Goal: Find specific page/section: Find specific page/section

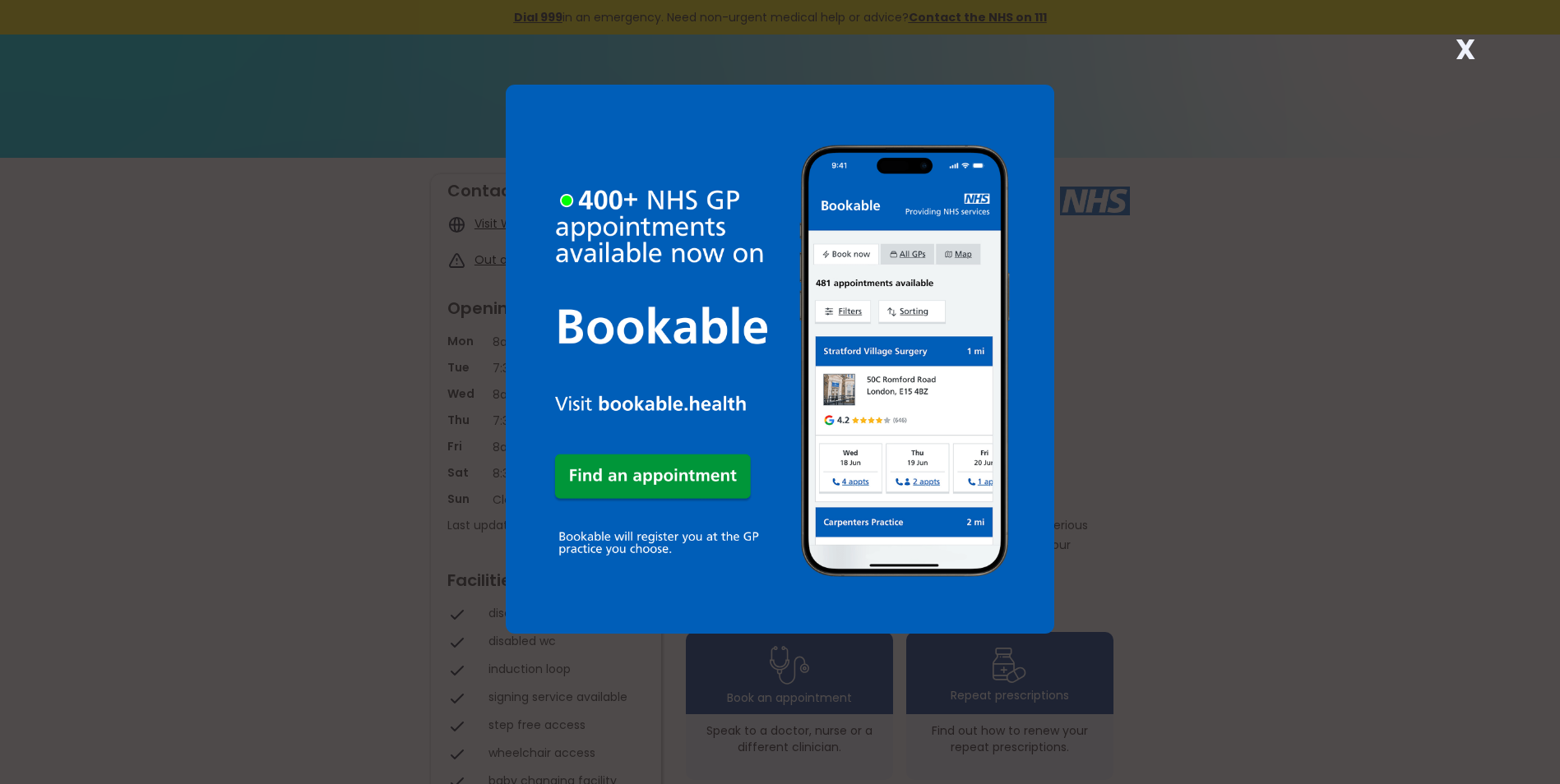
click at [1309, 245] on div "X" at bounding box center [780, 392] width 1560 height 784
click at [1172, 256] on div "X" at bounding box center [780, 392] width 1560 height 784
click at [1468, 48] on strong "X" at bounding box center [1465, 50] width 20 height 39
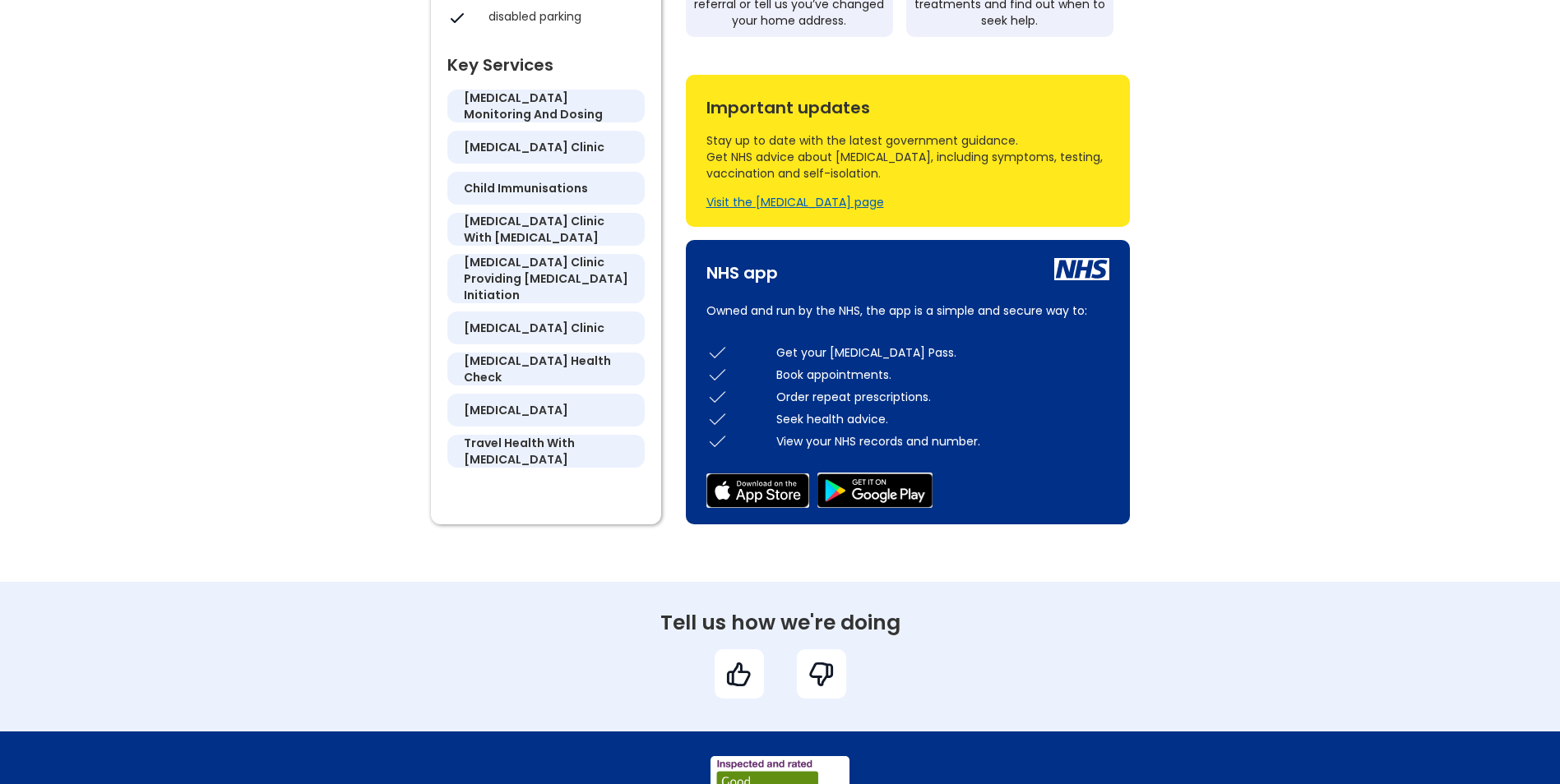
scroll to position [1036, 0]
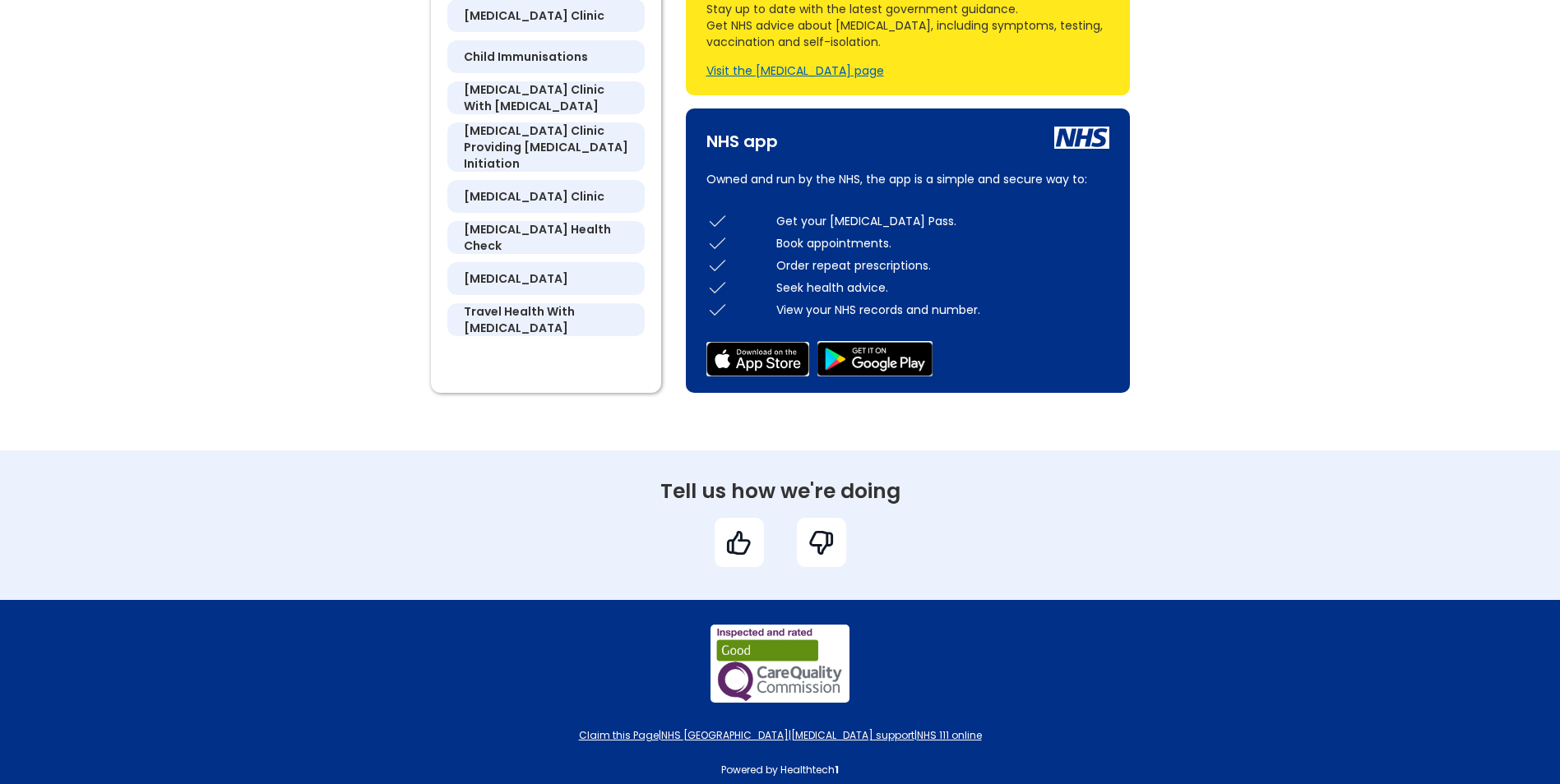
click at [773, 663] on img at bounding box center [780, 663] width 139 height 78
click at [779, 655] on img at bounding box center [780, 663] width 139 height 78
click at [776, 661] on img at bounding box center [780, 663] width 139 height 78
click at [789, 625] on img at bounding box center [780, 663] width 139 height 78
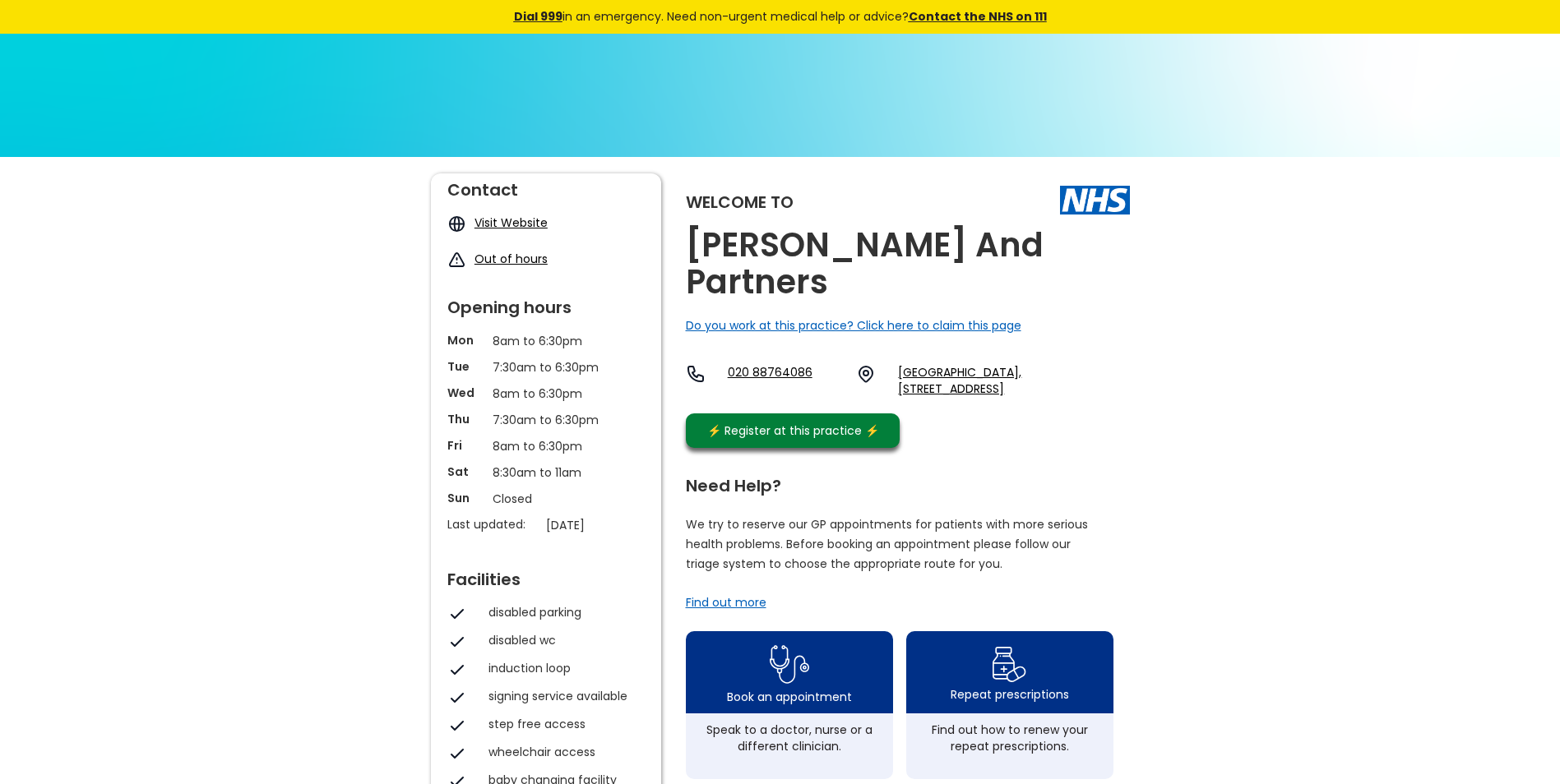
scroll to position [0, 0]
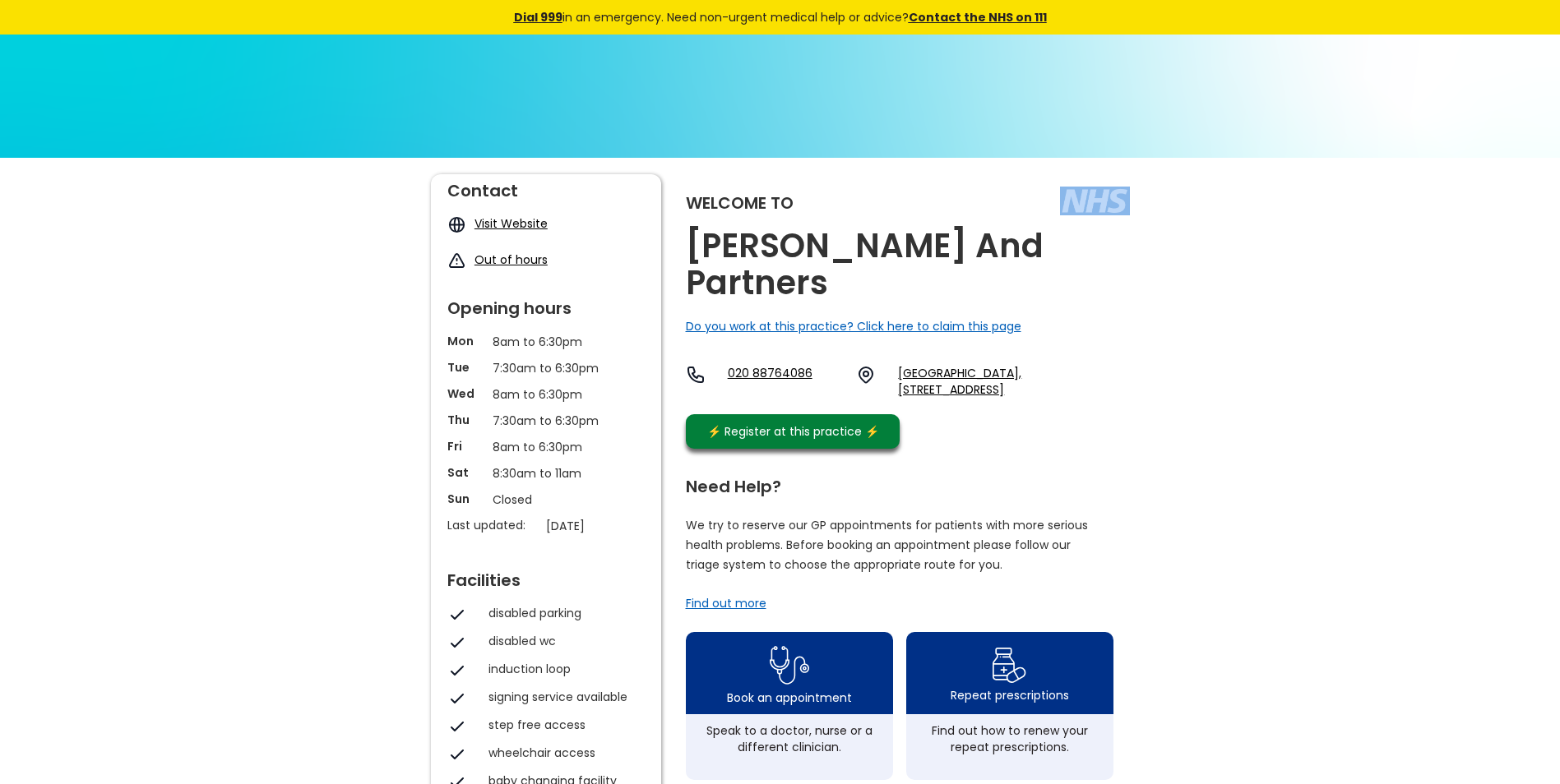
drag, startPoint x: 692, startPoint y: 256, endPoint x: 1173, endPoint y: 251, distance: 481.0
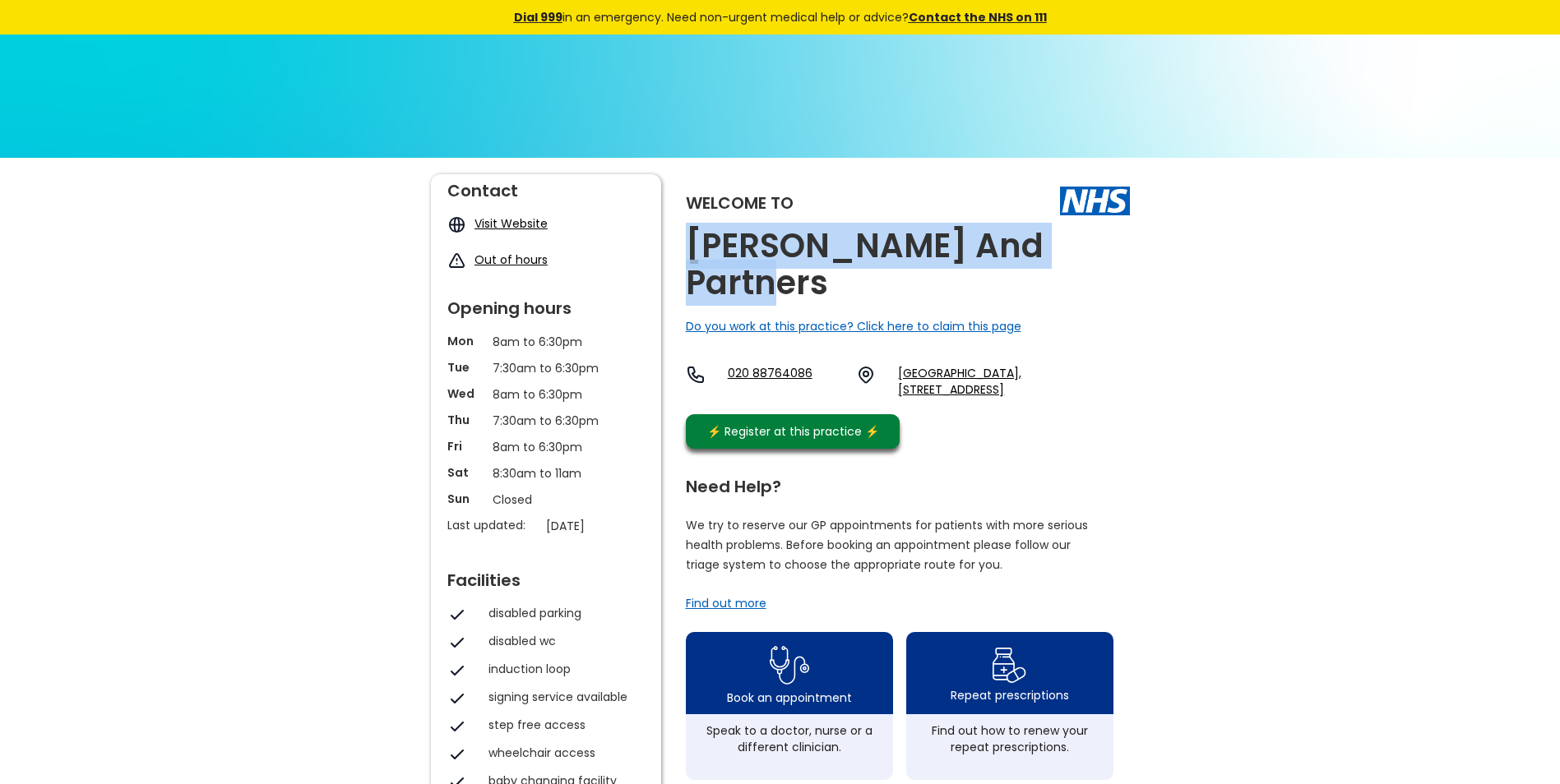
drag, startPoint x: 1095, startPoint y: 249, endPoint x: 673, endPoint y: 246, distance: 422.0
drag, startPoint x: 673, startPoint y: 246, endPoint x: 800, endPoint y: 260, distance: 127.8
